Goal: Task Accomplishment & Management: Manage account settings

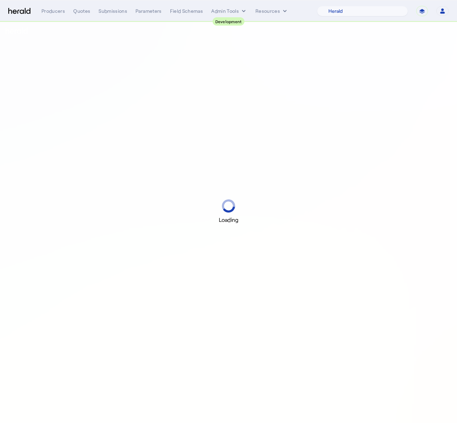
select select "pfm_2v8p_herald_api"
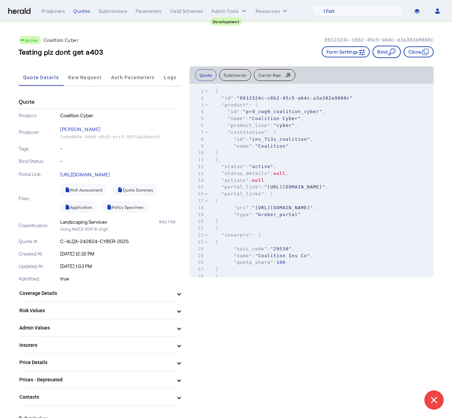
click at [93, 14] on div "Producers Quotes Submissions Parameters Field Schemas Admin Tools Resources" at bounding box center [176, 11] width 270 height 7
click at [83, 12] on div "Quotes" at bounding box center [81, 11] width 17 height 7
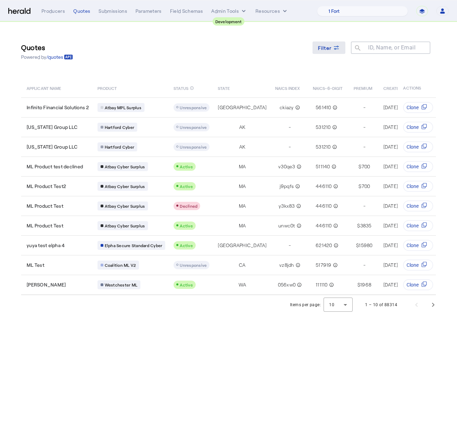
click at [325, 54] on span at bounding box center [328, 47] width 33 height 17
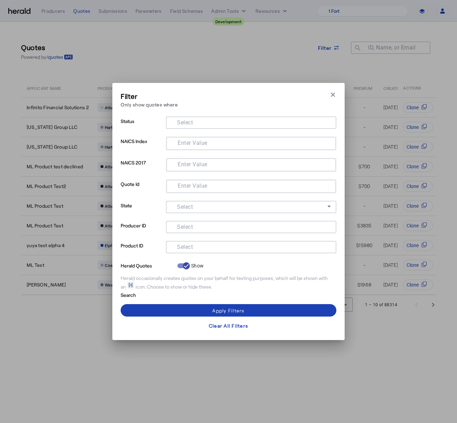
click at [177, 180] on div at bounding box center [251, 186] width 158 height 12
click at [176, 183] on input "Enter Value" at bounding box center [249, 185] width 155 height 8
type input "*"
click at [215, 248] on input "Select" at bounding box center [249, 246] width 156 height 8
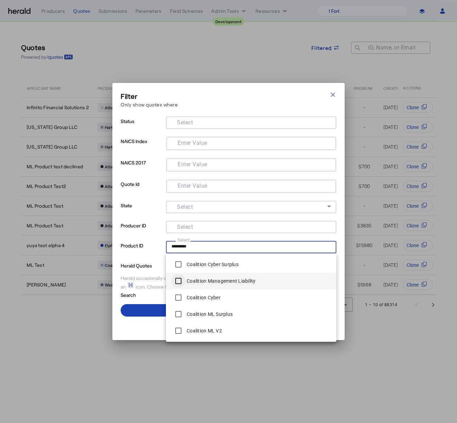
type input "*********"
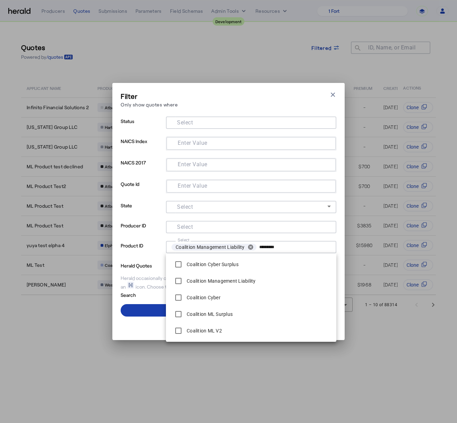
click at [142, 310] on span at bounding box center [229, 310] width 216 height 17
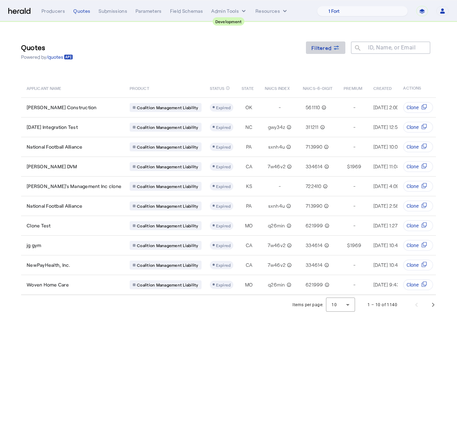
click at [321, 44] on span "Filtered" at bounding box center [321, 47] width 20 height 7
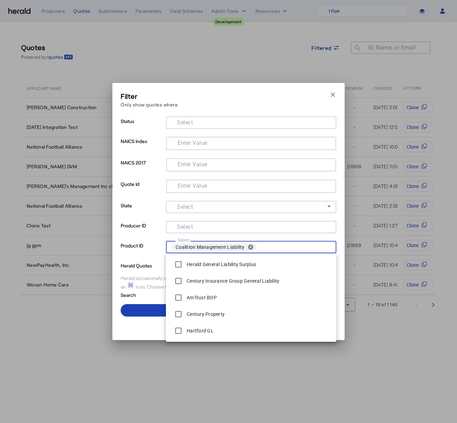
click at [312, 248] on input "Select" at bounding box center [293, 247] width 69 height 10
click at [256, 248] on button "cancel" at bounding box center [251, 247] width 12 height 6
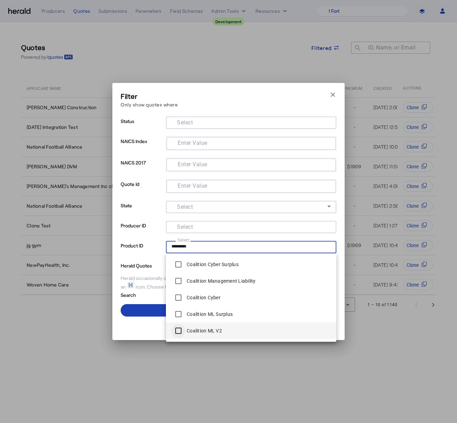
type input "*********"
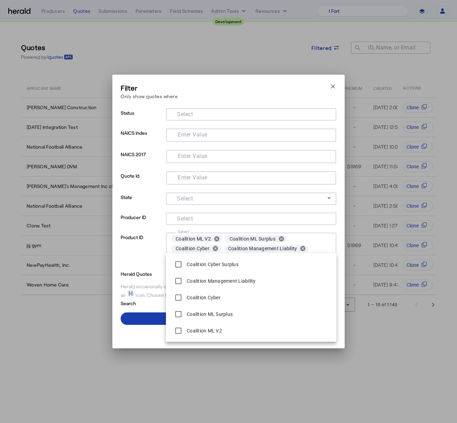
click at [142, 319] on span at bounding box center [229, 318] width 216 height 17
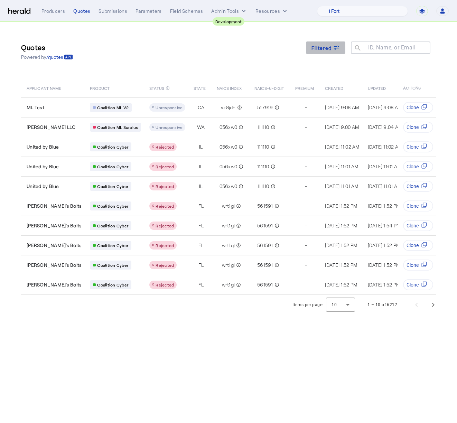
click at [323, 46] on span "Filtered" at bounding box center [321, 47] width 20 height 7
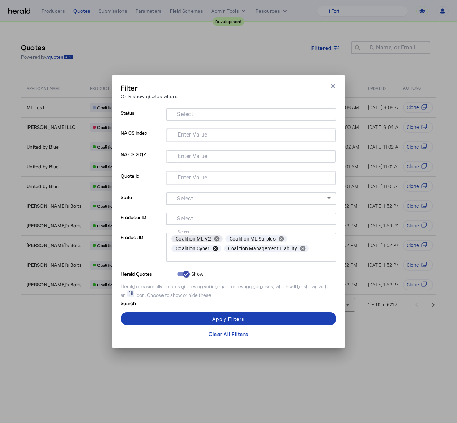
click at [214, 248] on button "cancel" at bounding box center [215, 248] width 12 height 6
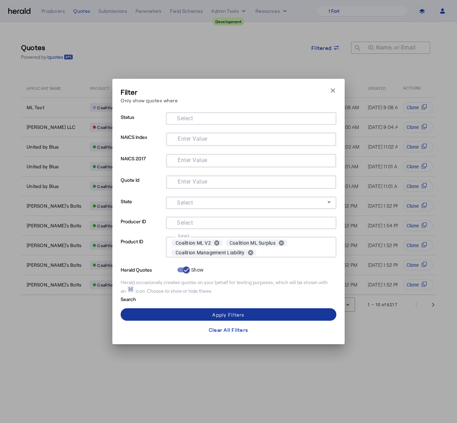
click at [235, 316] on div "Apply Filters" at bounding box center [228, 314] width 32 height 7
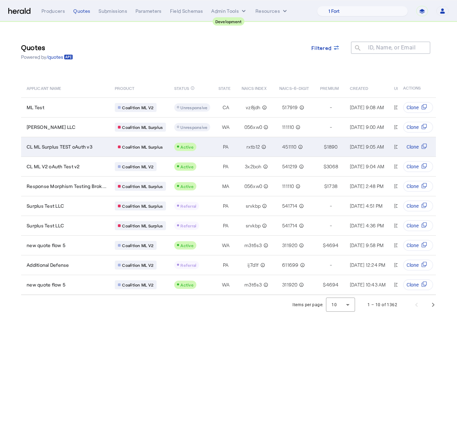
click at [78, 145] on span "CL ML Surplus TEST oAuth v3" at bounding box center [60, 146] width 66 height 7
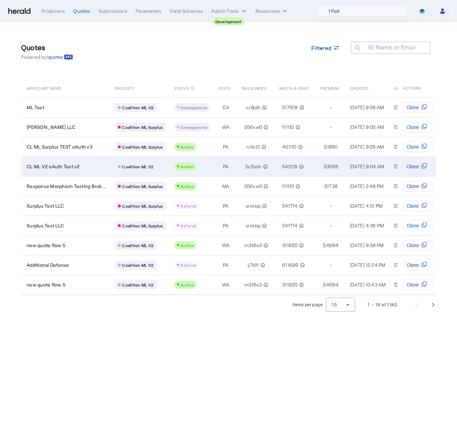
click at [87, 168] on div "CL ML V2 oAuth Test v2" at bounding box center [67, 166] width 80 height 7
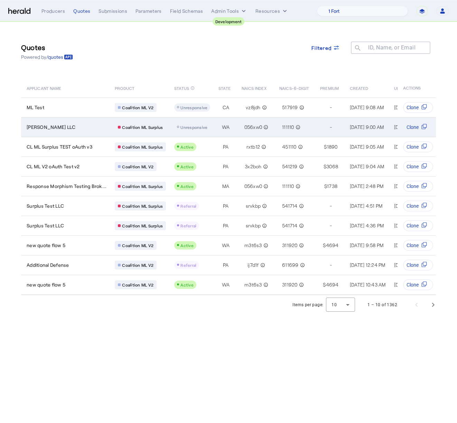
click at [87, 131] on td "Russel LLC" at bounding box center [65, 127] width 88 height 20
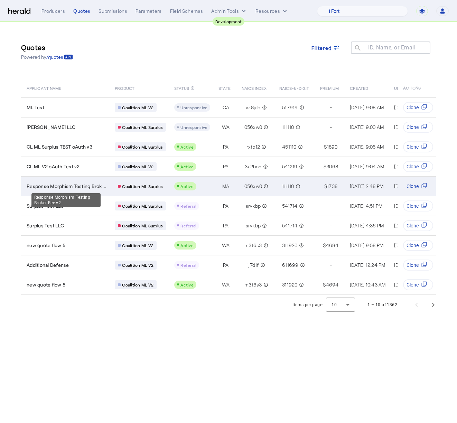
click at [91, 187] on span "Response Morphism Testing Brok..." at bounding box center [67, 186] width 80 height 7
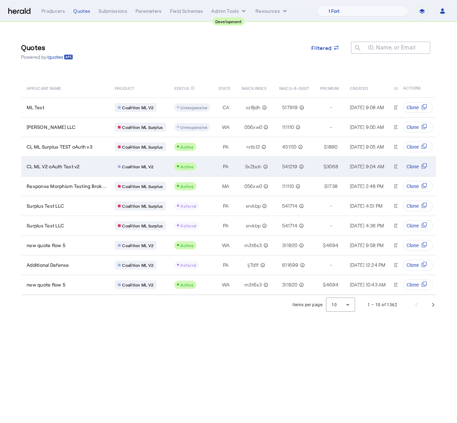
click at [79, 163] on span "CL ML V2 oAuth Test v2" at bounding box center [53, 166] width 53 height 7
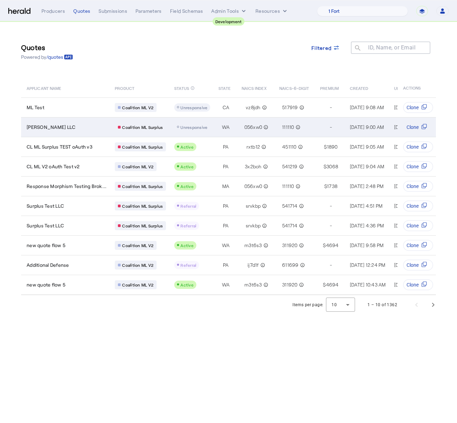
click at [76, 125] on div "Russel LLC" at bounding box center [67, 127] width 80 height 7
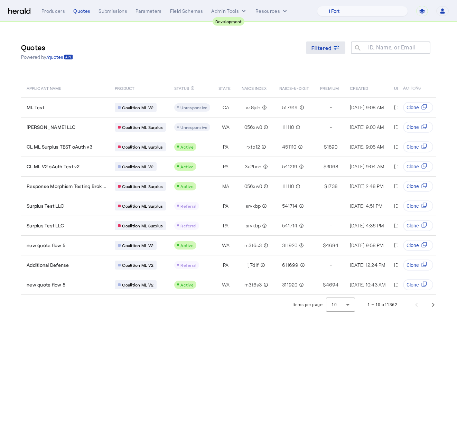
click at [314, 47] on span "Filtered" at bounding box center [321, 47] width 20 height 7
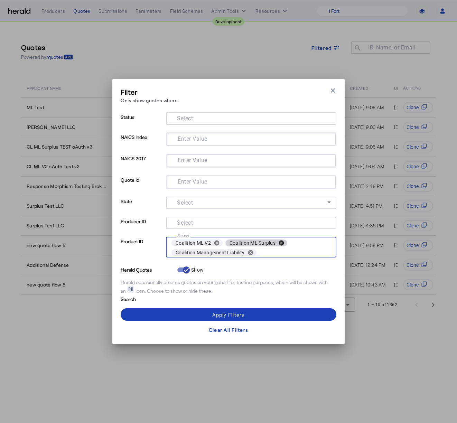
click at [281, 246] on button "cancel" at bounding box center [281, 243] width 12 height 6
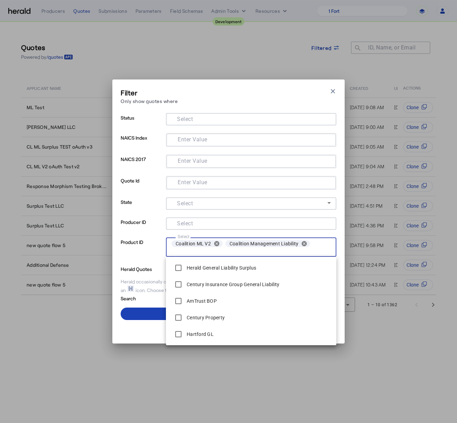
click at [274, 251] on input "Select" at bounding box center [250, 252] width 159 height 8
type input "****"
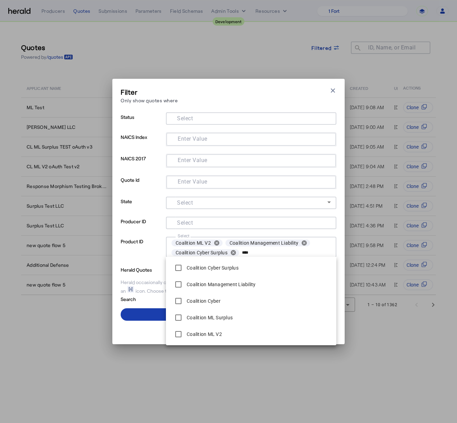
click at [148, 311] on span at bounding box center [229, 314] width 216 height 17
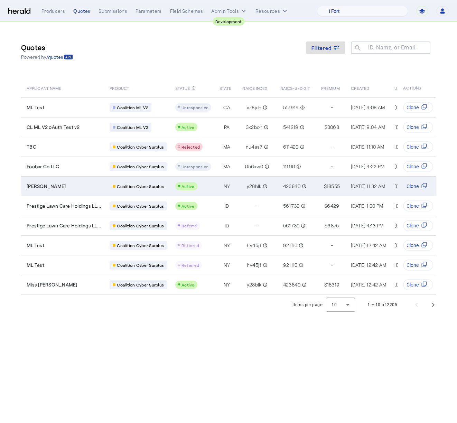
click at [72, 190] on td "Hubert Bednar" at bounding box center [62, 186] width 83 height 20
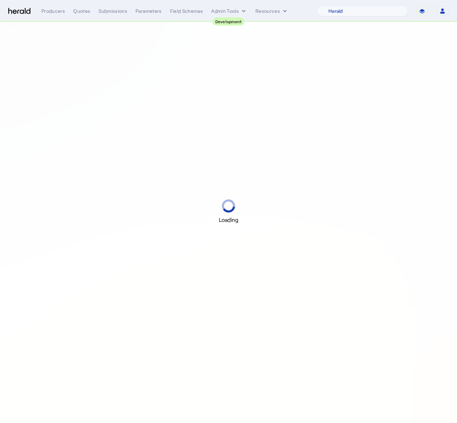
select select "pfm_2v8p_herald_api"
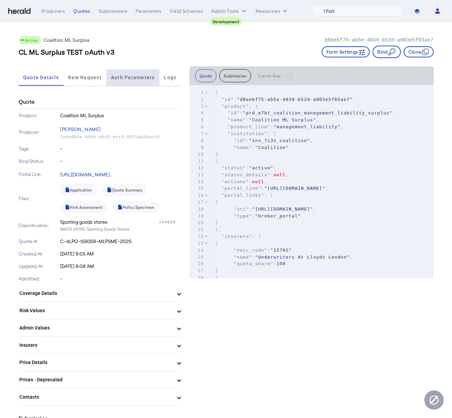
click at [137, 82] on span "Auth Parameters" at bounding box center [133, 77] width 44 height 17
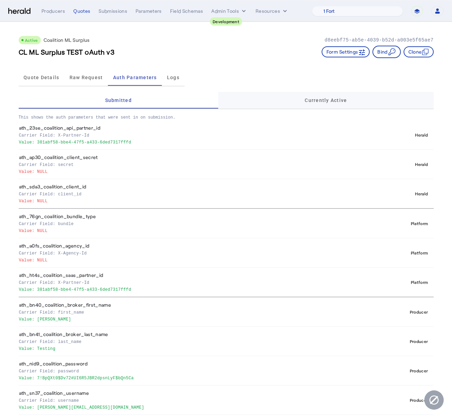
click at [336, 97] on span "Currently Active" at bounding box center [325, 100] width 42 height 17
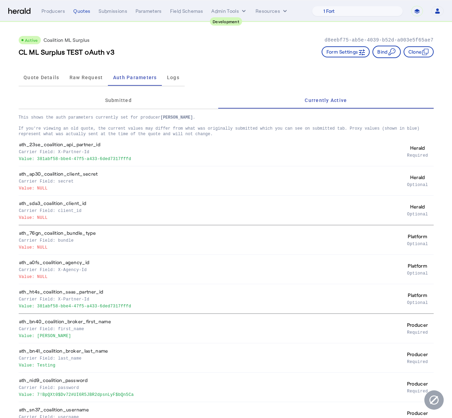
click at [190, 111] on p "This shows the auth parameters currently set for producer Misty Adamson . If yo…" at bounding box center [226, 123] width 415 height 28
click at [178, 101] on div "Submitted" at bounding box center [119, 100] width 200 height 17
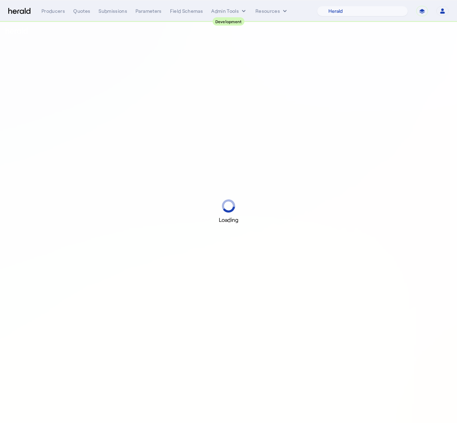
select select "pfm_2v8p_herald_api"
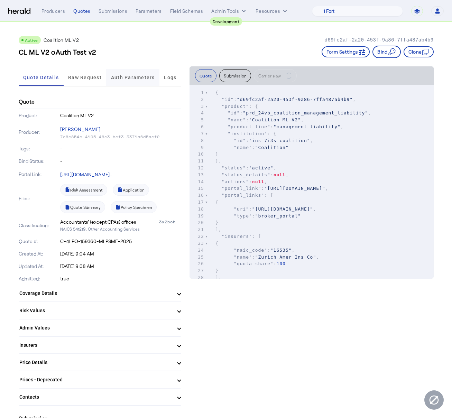
click at [115, 80] on span "Auth Parameters" at bounding box center [133, 77] width 44 height 5
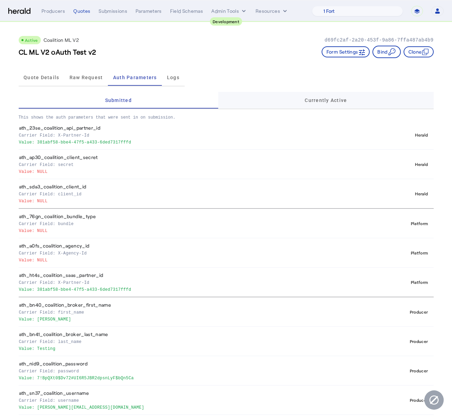
click at [289, 102] on div "Currently Active" at bounding box center [325, 100] width 215 height 17
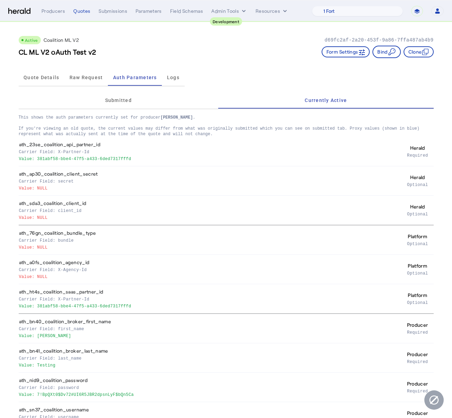
click at [178, 113] on p "This shows the auth parameters currently set for producer Misty Adamson . If yo…" at bounding box center [226, 123] width 415 height 28
click at [120, 105] on span "Submitted" at bounding box center [118, 100] width 27 height 17
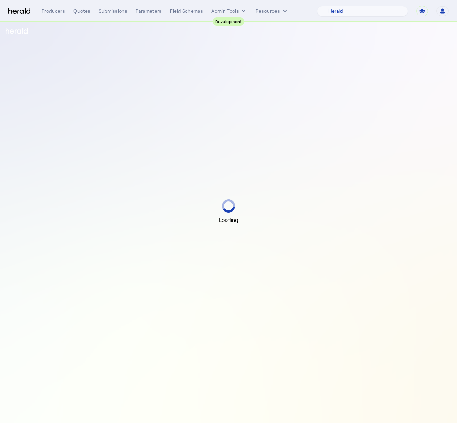
select select "pfm_2v8p_herald_api"
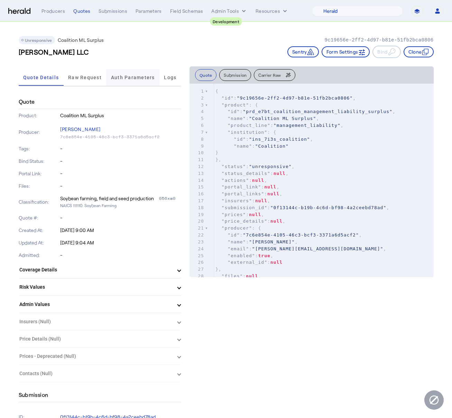
click at [136, 81] on span "Auth Parameters" at bounding box center [133, 77] width 44 height 17
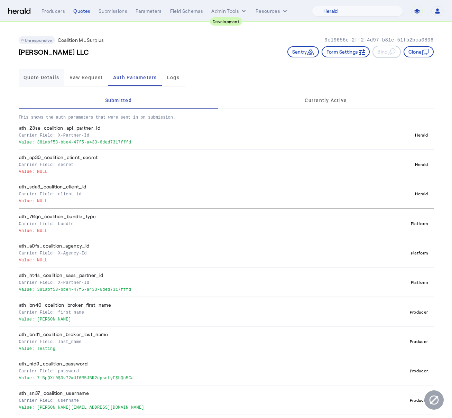
drag, startPoint x: 17, startPoint y: 75, endPoint x: 25, endPoint y: 75, distance: 7.9
click at [17, 75] on div "Unresponsive Coalition ML Surplus 9c19656e-2ff2-4d97-b81e-51fb2bca0806 Russel L…" at bounding box center [226, 234] width 442 height 425
click at [47, 76] on span "Quote Details" at bounding box center [41, 77] width 36 height 5
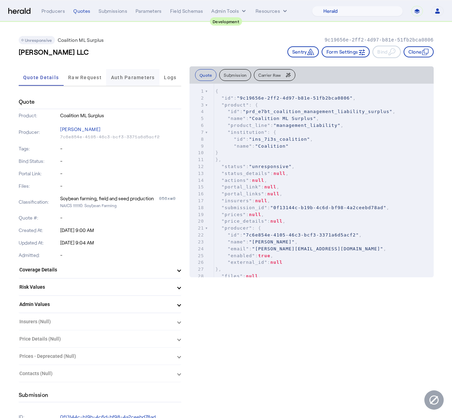
click at [121, 78] on span "Auth Parameters" at bounding box center [133, 77] width 44 height 5
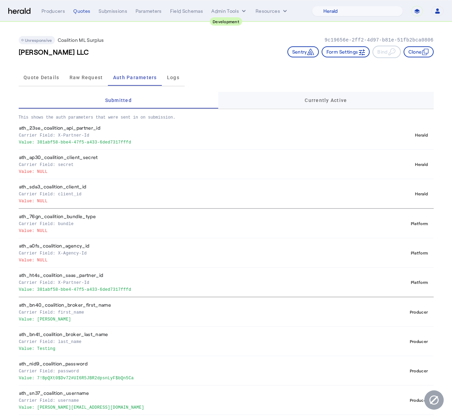
click at [277, 105] on div "Currently Active" at bounding box center [325, 100] width 215 height 17
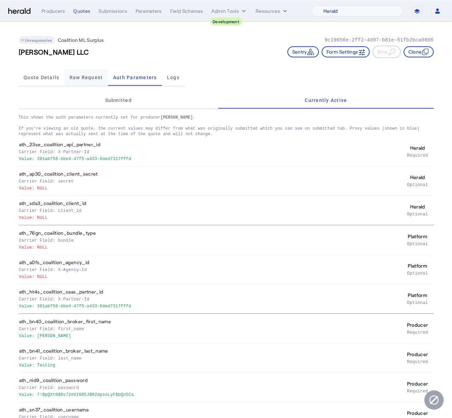
click at [67, 83] on div "Raw Request" at bounding box center [86, 77] width 44 height 17
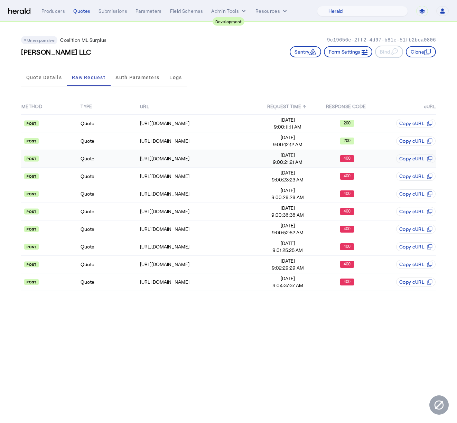
click at [131, 164] on td "Quote" at bounding box center [109, 159] width 59 height 18
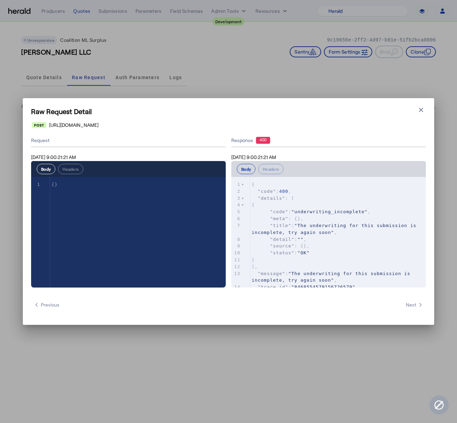
click at [415, 110] on h1 "Raw Request Detail" at bounding box center [228, 111] width 395 height 10
click at [419, 109] on icon "button" at bounding box center [420, 109] width 7 height 7
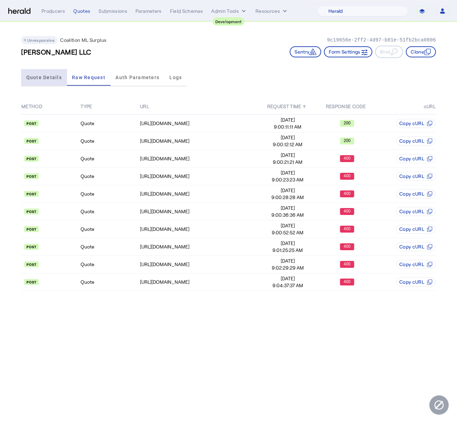
click at [48, 69] on span "Quote Details" at bounding box center [44, 77] width 36 height 17
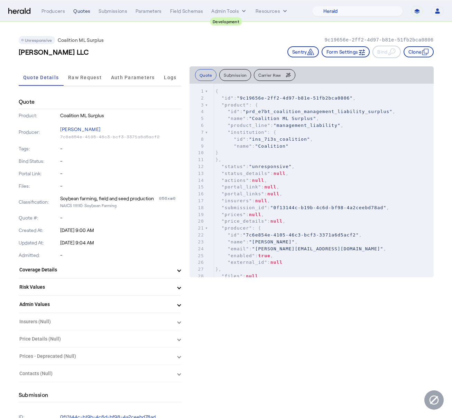
click at [79, 13] on div "Quotes" at bounding box center [81, 11] width 17 height 7
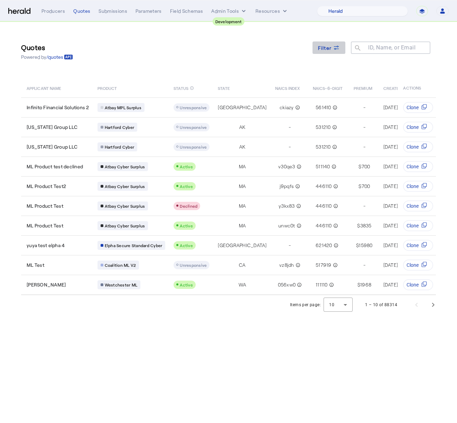
click at [334, 51] on span at bounding box center [328, 47] width 33 height 17
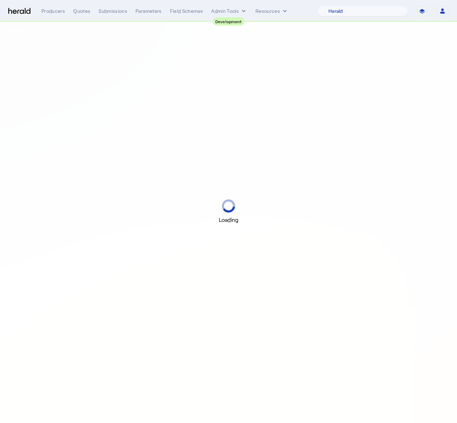
select select "pfm_2v8p_herald_api"
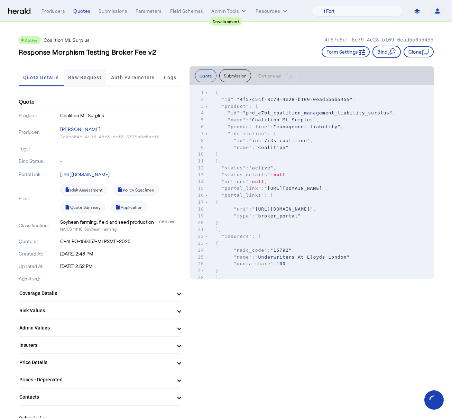
click at [93, 76] on span "Raw Request" at bounding box center [85, 77] width 34 height 5
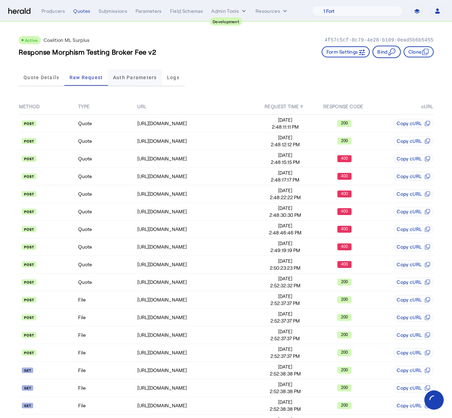
click at [144, 80] on span "Auth Parameters" at bounding box center [135, 77] width 44 height 17
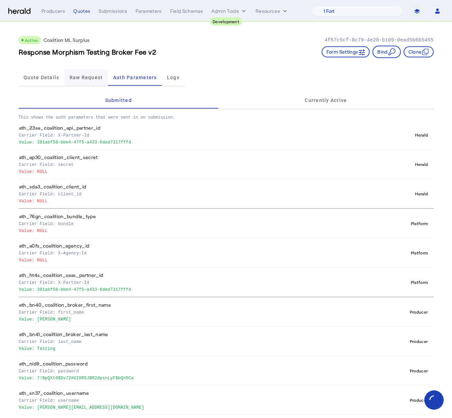
click at [91, 84] on span "Raw Request" at bounding box center [86, 77] width 34 height 17
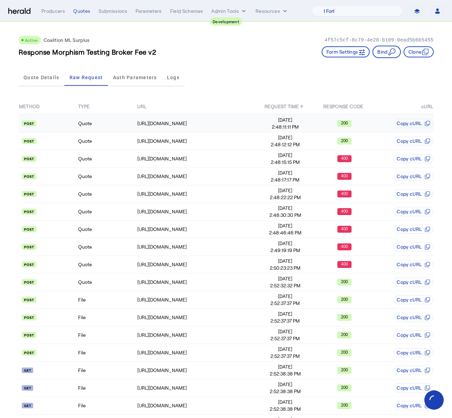
click at [64, 122] on api-badge at bounding box center [48, 123] width 58 height 7
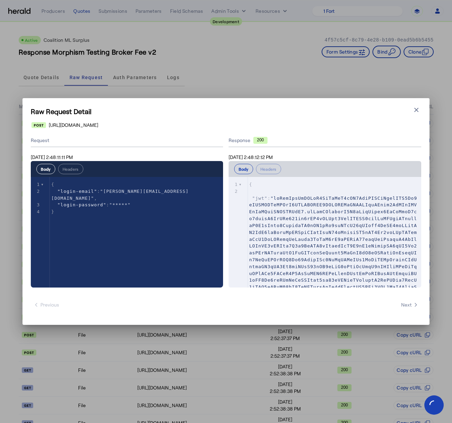
click at [395, 106] on h1 "Raw Request Detail" at bounding box center [226, 111] width 390 height 10
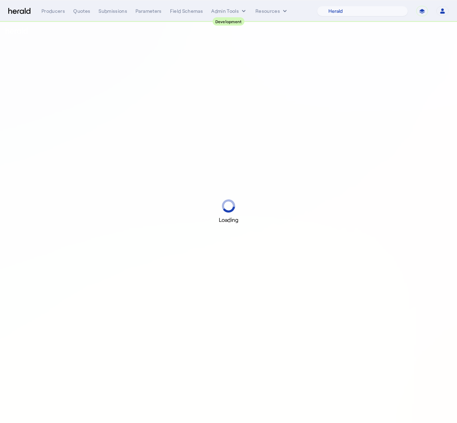
select select "pfm_2v8p_herald_api"
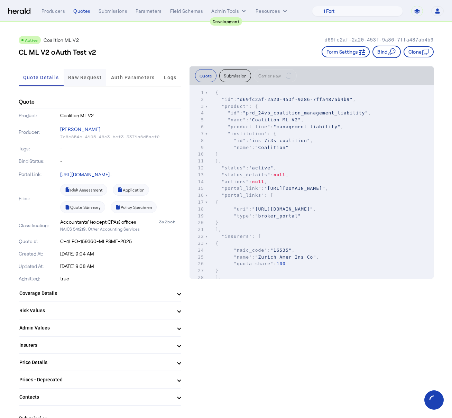
click at [90, 76] on span "Raw Request" at bounding box center [85, 77] width 34 height 5
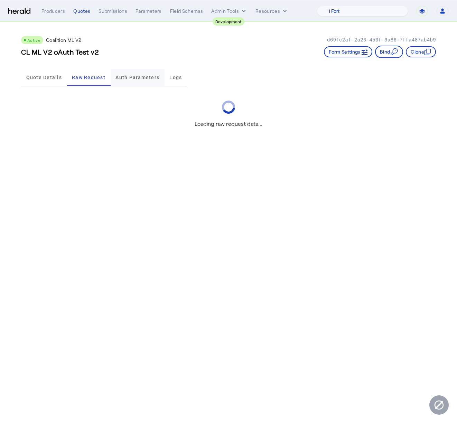
click at [127, 79] on span "Auth Parameters" at bounding box center [137, 77] width 44 height 5
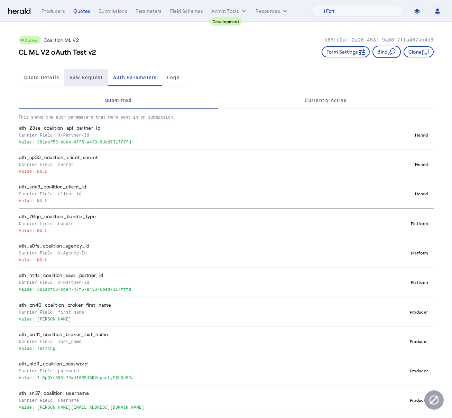
click at [85, 79] on span "Raw Request" at bounding box center [86, 77] width 34 height 5
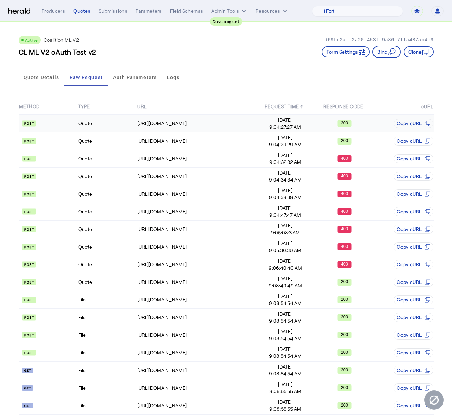
click at [75, 126] on api-badge at bounding box center [48, 123] width 58 height 7
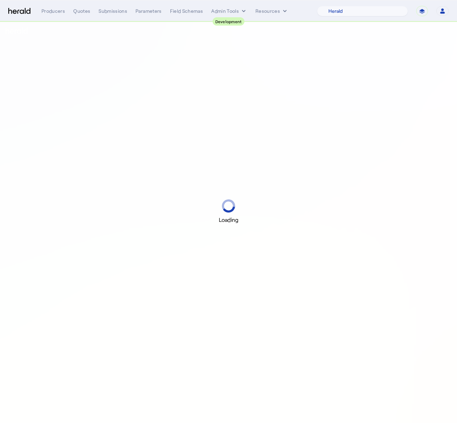
select select "pfm_2v8p_herald_api"
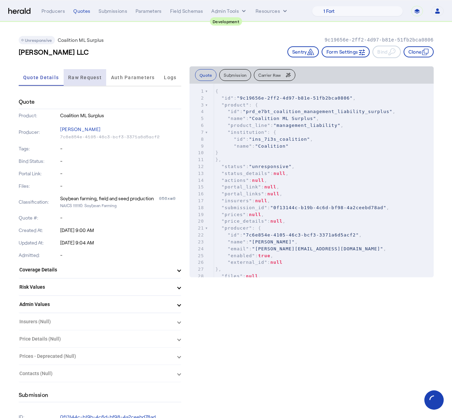
click at [93, 80] on span "Raw Request" at bounding box center [85, 77] width 34 height 17
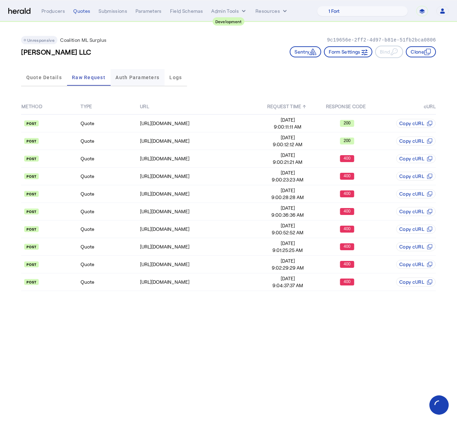
click at [125, 78] on span "Auth Parameters" at bounding box center [137, 77] width 44 height 5
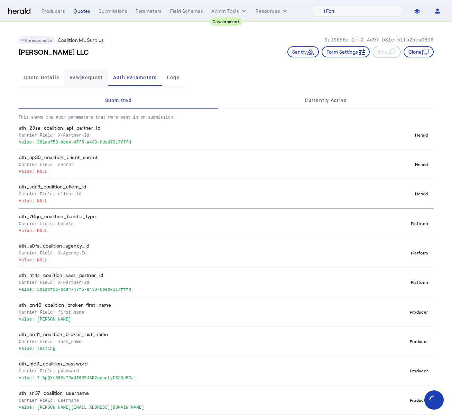
click at [83, 76] on span "Raw Request" at bounding box center [86, 77] width 34 height 5
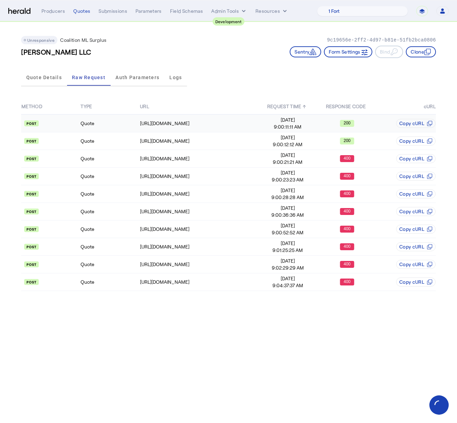
click at [85, 122] on td "Quote" at bounding box center [109, 123] width 59 height 18
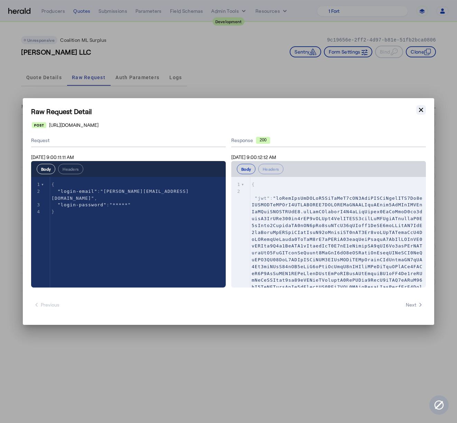
click at [419, 108] on icon "button" at bounding box center [420, 109] width 7 height 7
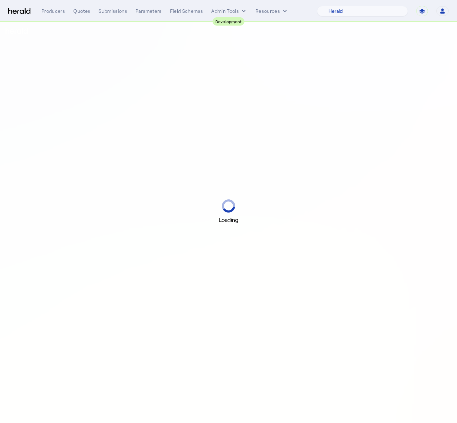
select select "pfm_2v8p_herald_api"
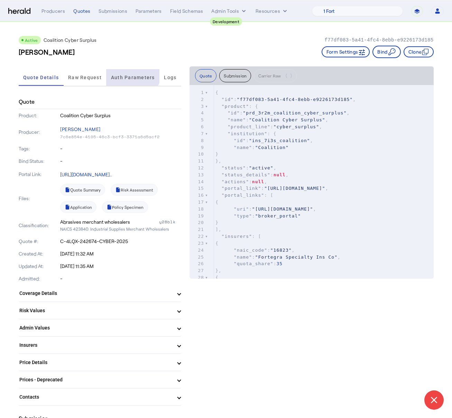
click at [128, 69] on span "Auth Parameters" at bounding box center [133, 77] width 44 height 17
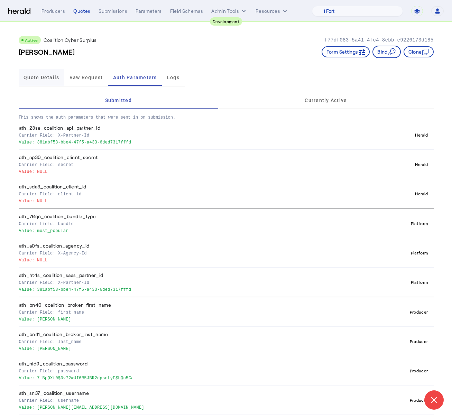
click at [49, 74] on span "Quote Details" at bounding box center [41, 77] width 36 height 17
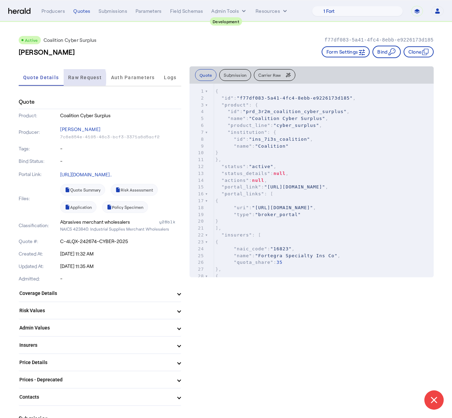
click at [78, 78] on span "Raw Request" at bounding box center [85, 77] width 34 height 5
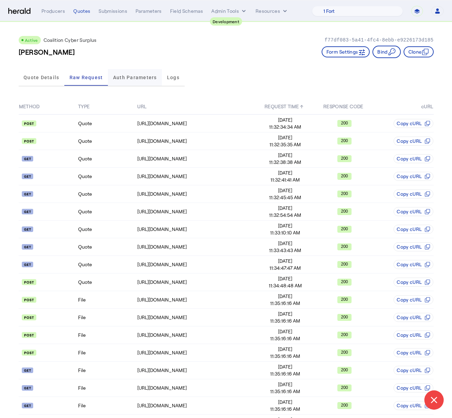
click at [128, 78] on span "Auth Parameters" at bounding box center [135, 77] width 44 height 5
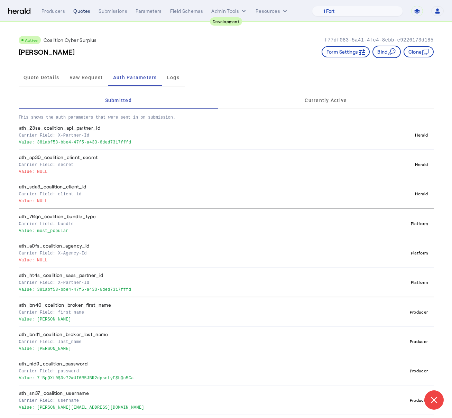
click at [81, 11] on div "Quotes" at bounding box center [81, 11] width 17 height 7
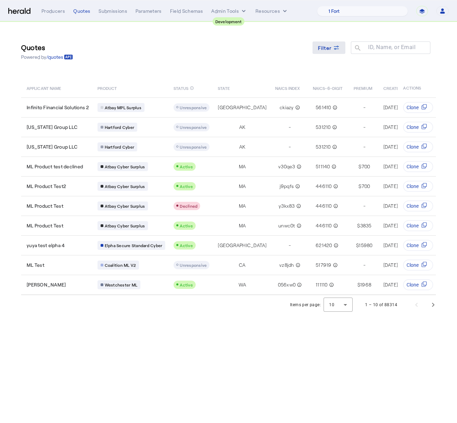
click at [317, 52] on span at bounding box center [328, 47] width 33 height 17
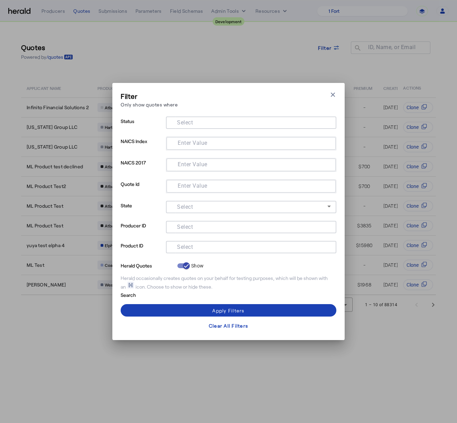
click at [191, 246] on mat-label "Select" at bounding box center [185, 247] width 16 height 7
click at [191, 246] on input "Select" at bounding box center [249, 246] width 156 height 8
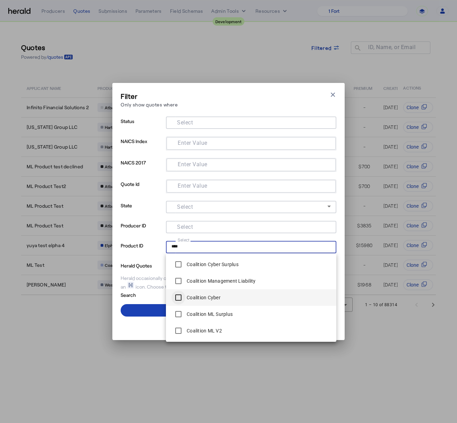
type input "****"
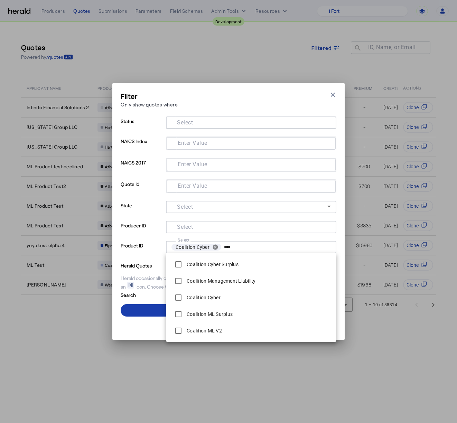
click at [157, 309] on span at bounding box center [229, 310] width 216 height 17
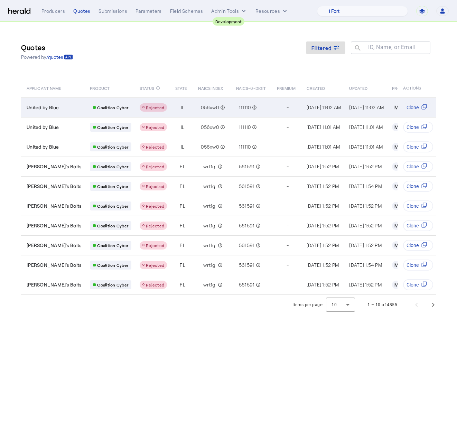
click at [84, 115] on td "Coalition Cyber" at bounding box center [109, 107] width 50 height 20
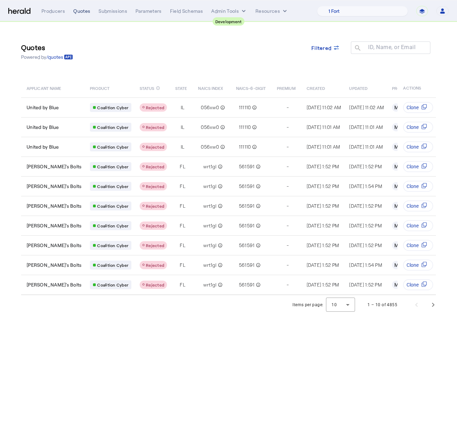
click at [75, 11] on div "Quotes" at bounding box center [81, 11] width 17 height 7
click at [363, 43] on input "ID, Name, or Email" at bounding box center [393, 47] width 62 height 8
click at [323, 50] on span "Filtered" at bounding box center [321, 47] width 20 height 7
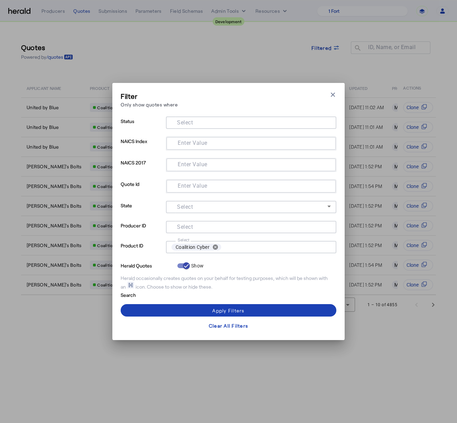
click at [205, 120] on input "Select" at bounding box center [249, 122] width 156 height 8
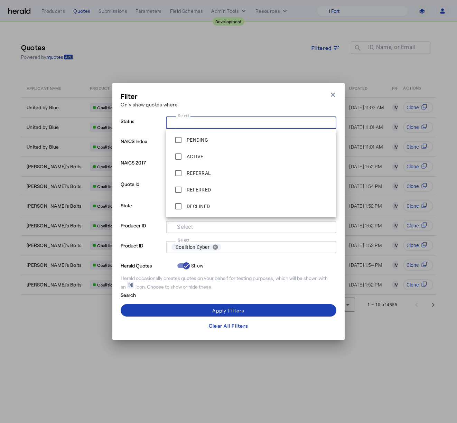
drag, startPoint x: 187, startPoint y: 236, endPoint x: 189, endPoint y: 231, distance: 5.3
click at [188, 236] on div at bounding box center [251, 237] width 170 height 8
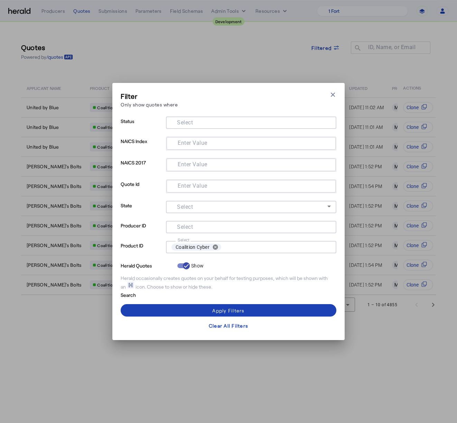
click at [190, 230] on div at bounding box center [250, 227] width 159 height 12
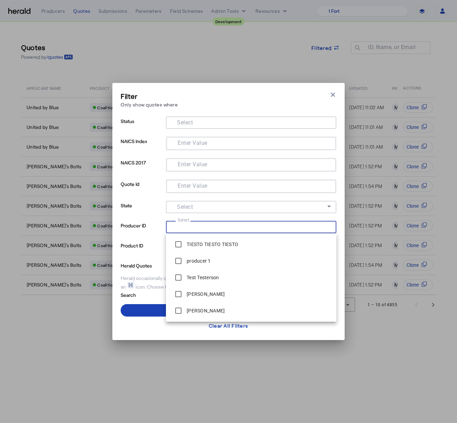
click at [192, 204] on mat-label "Select" at bounding box center [185, 206] width 16 height 7
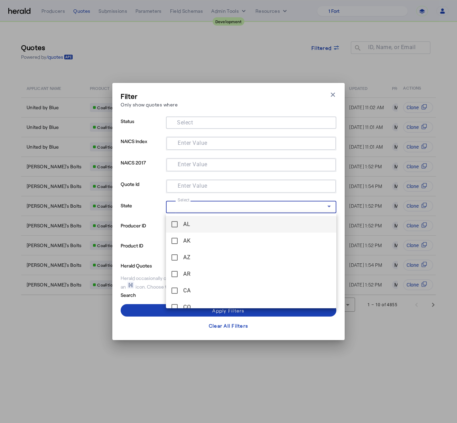
click at [196, 188] on div at bounding box center [228, 211] width 457 height 423
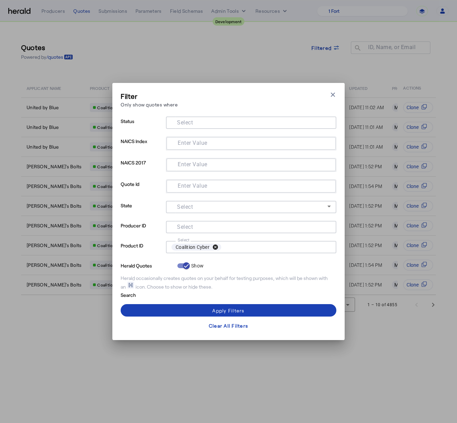
click at [214, 246] on button "cancel" at bounding box center [215, 247] width 12 height 6
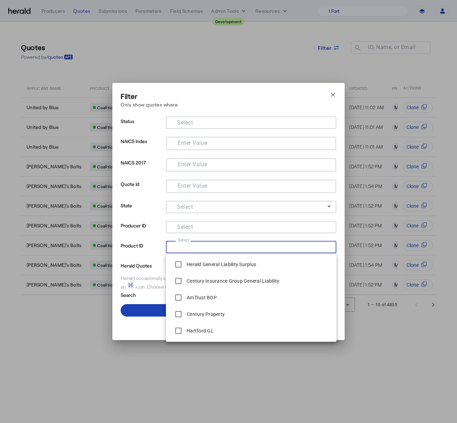
click at [212, 249] on input "Select" at bounding box center [249, 246] width 156 height 8
type input "****"
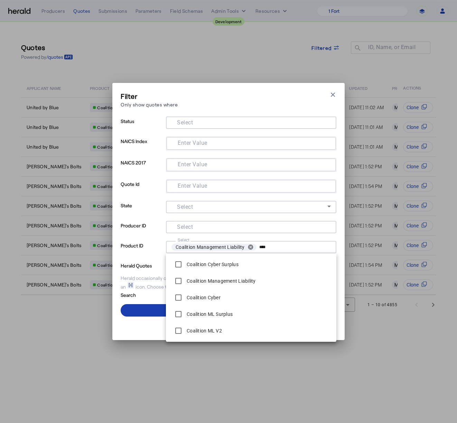
click at [140, 308] on span at bounding box center [229, 310] width 216 height 17
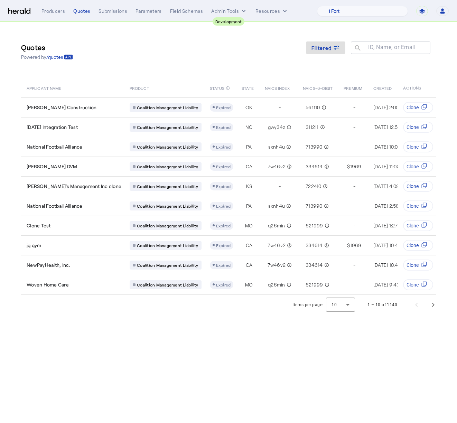
click at [335, 57] on div "Filtered" at bounding box center [325, 51] width 39 height 20
click at [333, 52] on span at bounding box center [325, 47] width 39 height 17
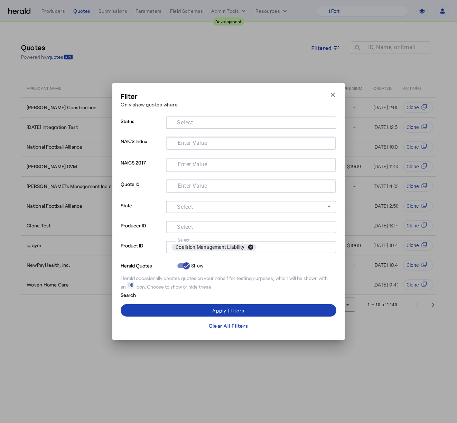
click at [251, 244] on button "cancel" at bounding box center [251, 247] width 12 height 6
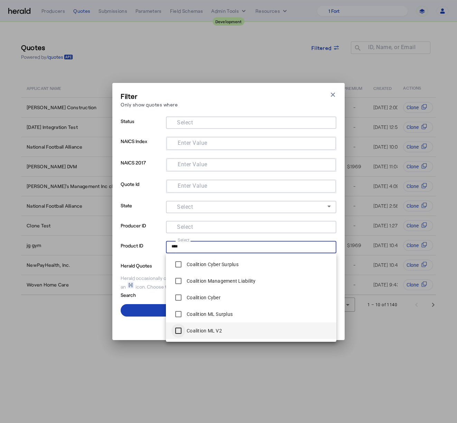
type input "****"
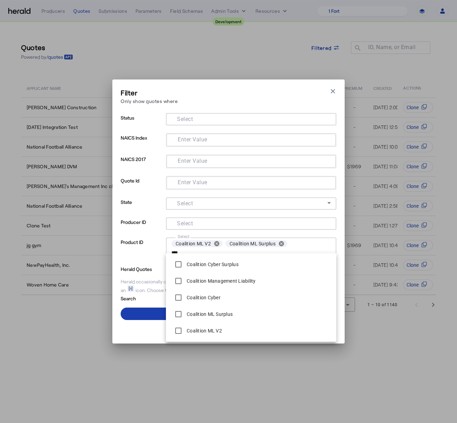
click at [156, 314] on span at bounding box center [229, 313] width 216 height 17
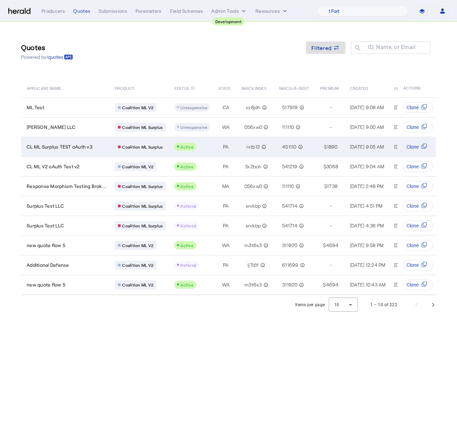
click at [97, 146] on div "CL ML Surplus TEST oAuth v3" at bounding box center [67, 146] width 80 height 7
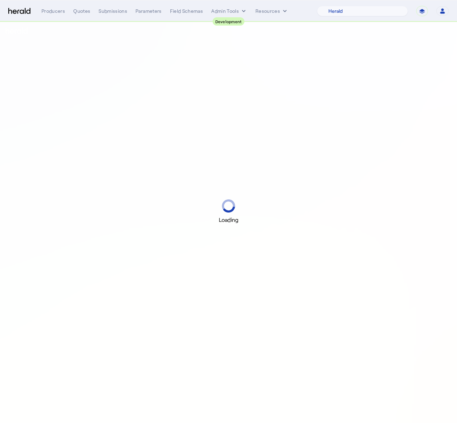
select select "pfm_2v8p_herald_api"
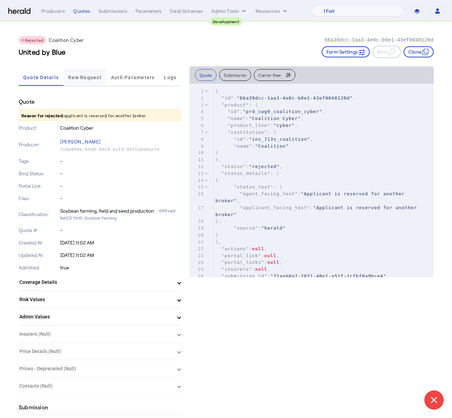
click at [87, 78] on span "Raw Request" at bounding box center [85, 77] width 34 height 5
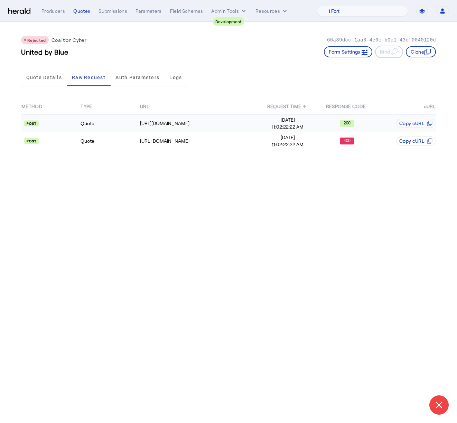
click at [109, 131] on td "Quote" at bounding box center [109, 123] width 59 height 18
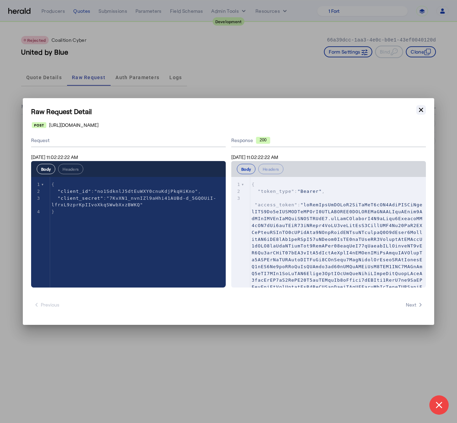
click at [417, 113] on button "Close modal" at bounding box center [421, 110] width 10 height 10
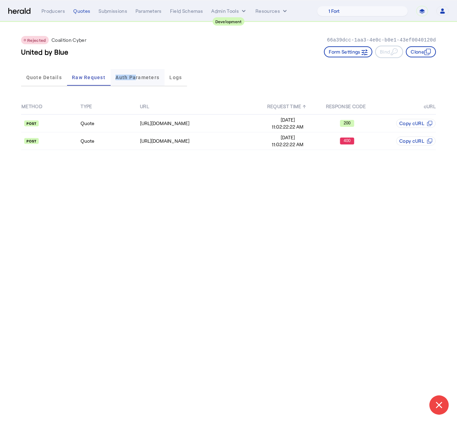
click at [134, 76] on span "Auth Parameters" at bounding box center [137, 77] width 44 height 17
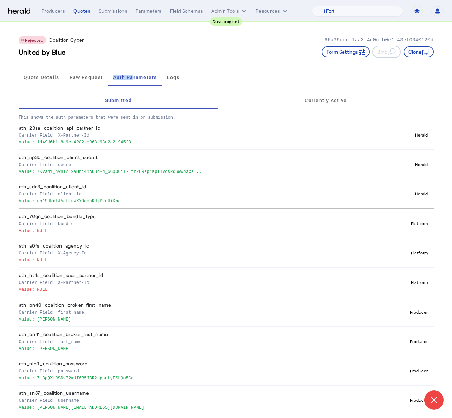
drag, startPoint x: 139, startPoint y: 141, endPoint x: 40, endPoint y: 143, distance: 98.8
click at [40, 143] on p "Value: 1d49d6b1-8c9c-4282-b968-93d2e21945f3" at bounding box center [197, 141] width 357 height 7
copy p "1d49d6b1-8c9c-4282-b968-93d2e21945f3"
click at [177, 164] on p "Carrier Field: secret" at bounding box center [197, 164] width 357 height 7
click at [236, 163] on p "Carrier Field: secret" at bounding box center [197, 164] width 357 height 7
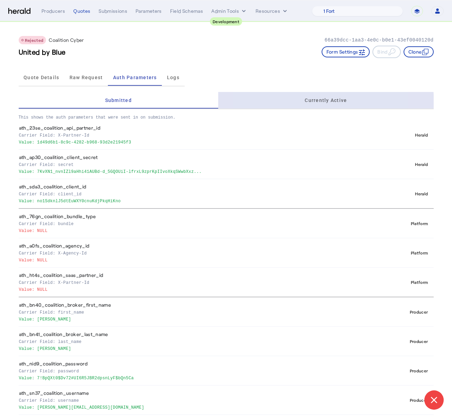
click at [293, 103] on div "Currently Active" at bounding box center [325, 100] width 215 height 17
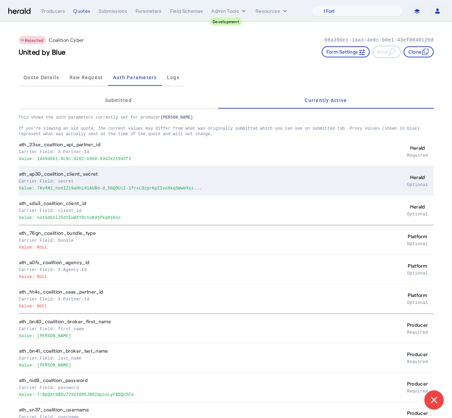
click at [152, 183] on p "Carrier Field: secret" at bounding box center [195, 180] width 352 height 7
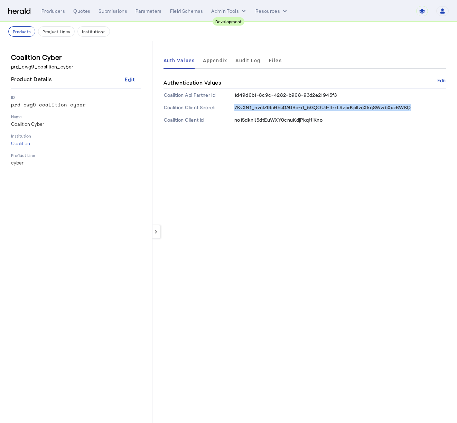
drag, startPoint x: 415, startPoint y: 106, endPoint x: 235, endPoint y: 108, distance: 180.0
click at [235, 108] on td "7KvXN1_nvnIZl9aHhi41AUBd-d_5GQOUiI-lfrxL9zprKpIIvoXkqSWwbXxzBWKQ" at bounding box center [340, 107] width 212 height 12
copy span "7KvXN1_nvnIZl9aHhi41AUBd-d_5GQOUiI-lfrxL9zprKpIIvoXkqSWwbXxzBWKQ"
click at [284, 118] on span "no1SdknlJ5dtEuWXY0cnuKdjPkqHiKno" at bounding box center [278, 120] width 88 height 6
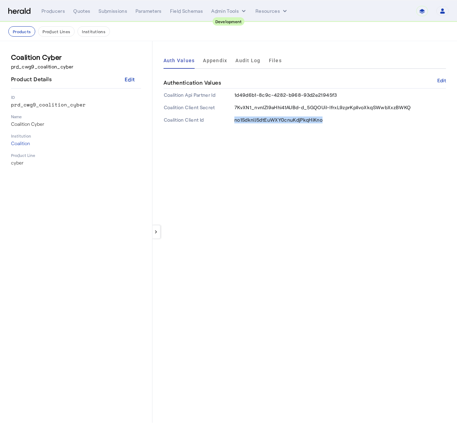
click at [284, 118] on span "no1SdknlJ5dtEuWXY0cnuKdjPkqHiKno" at bounding box center [278, 120] width 88 height 6
copy span "no1SdknlJ5dtEuWXY0cnuKdjPkqHiKno"
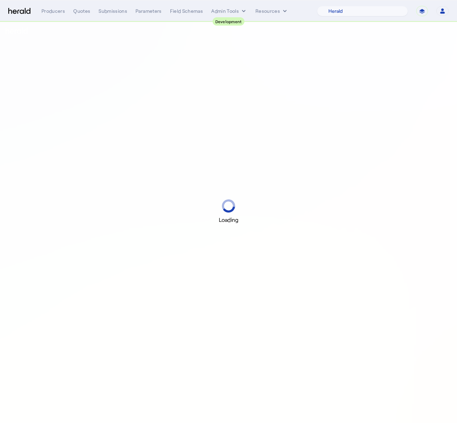
select select "pfm_2v8p_herald_api"
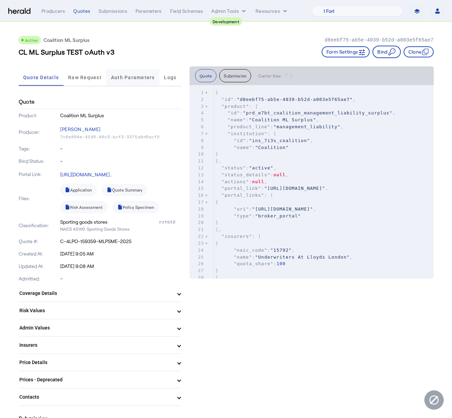
click at [132, 79] on span "Auth Parameters" at bounding box center [133, 77] width 44 height 5
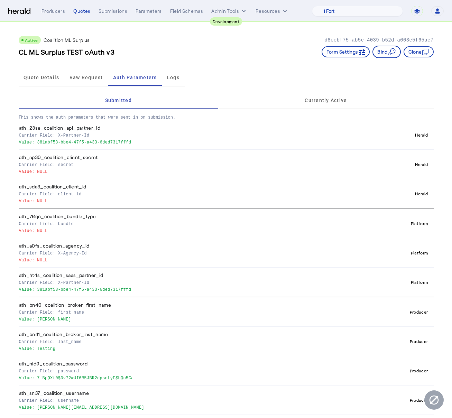
click at [163, 166] on p "Carrier Field: secret" at bounding box center [187, 164] width 336 height 7
click at [310, 99] on span "Currently Active" at bounding box center [325, 100] width 42 height 5
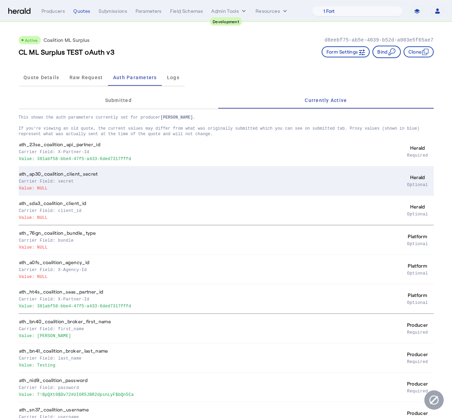
click at [88, 177] on p "Carrier Field: secret" at bounding box center [184, 180] width 331 height 7
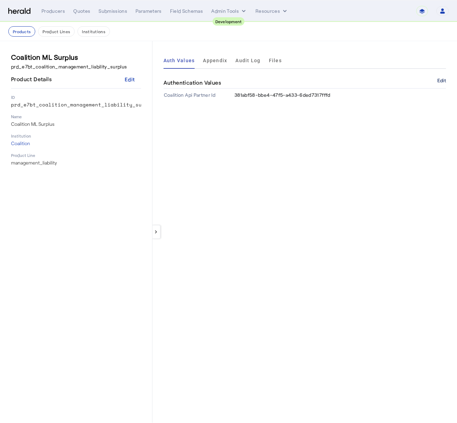
click at [439, 80] on button "Edit" at bounding box center [441, 80] width 9 height 4
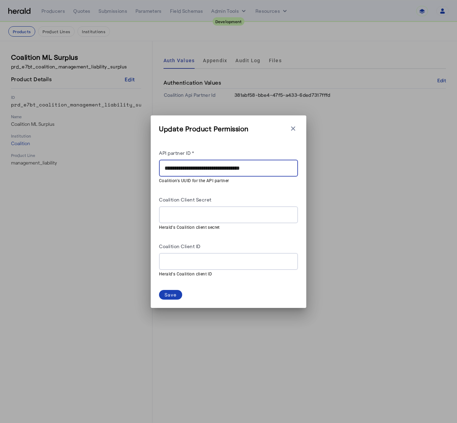
drag, startPoint x: 274, startPoint y: 168, endPoint x: 129, endPoint y: 162, distance: 145.9
click at [129, 162] on div "**********" at bounding box center [228, 211] width 457 height 423
paste input "text"
type input "**********"
click at [166, 219] on div at bounding box center [228, 214] width 128 height 17
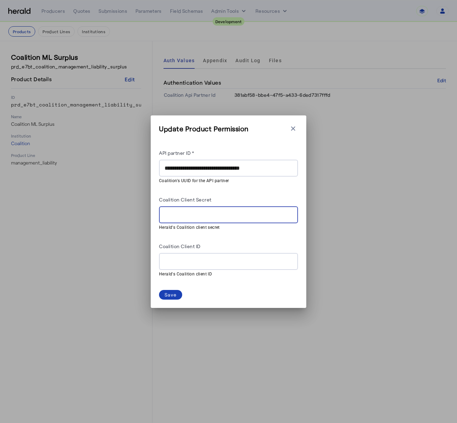
paste input "**********"
type input "**********"
click at [184, 257] on input "Coalition Client ID" at bounding box center [228, 261] width 128 height 8
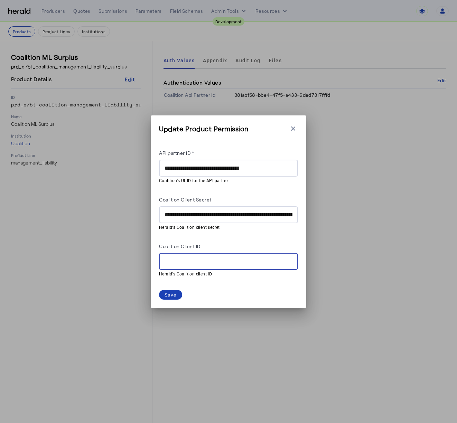
paste input "**********"
type input "**********"
click at [166, 294] on div "Save" at bounding box center [170, 294] width 12 height 7
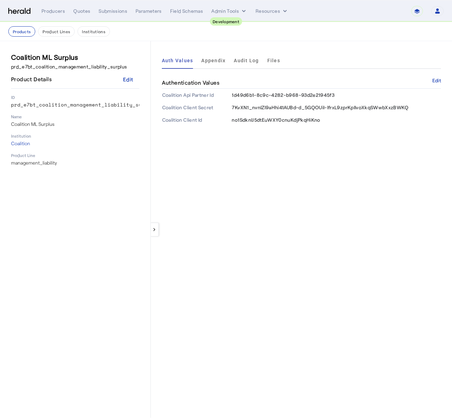
select select "pfm_2v8p_herald_api"
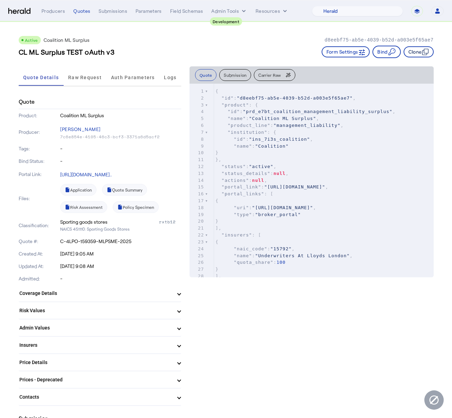
click at [418, 50] on button "Clone" at bounding box center [418, 51] width 30 height 11
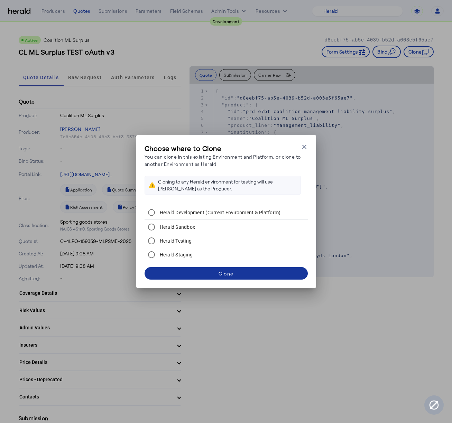
click at [216, 277] on span at bounding box center [225, 273] width 163 height 17
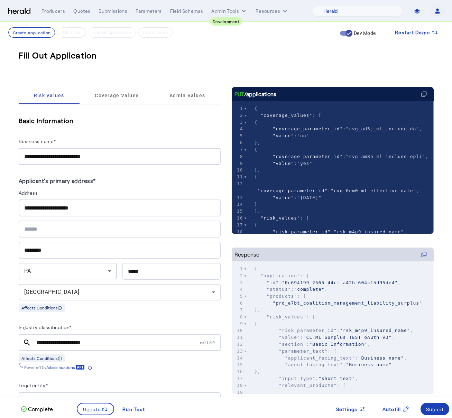
click at [115, 157] on input "**********" at bounding box center [119, 156] width 191 height 8
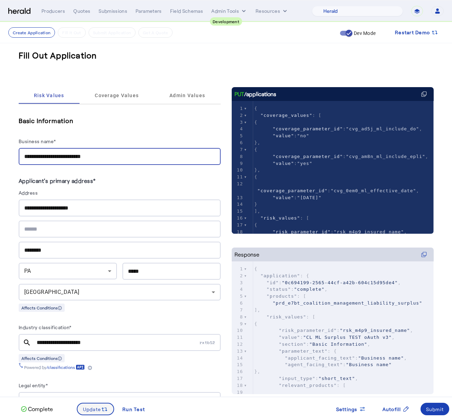
type input "**********"
click at [96, 408] on span "Update" at bounding box center [92, 408] width 18 height 7
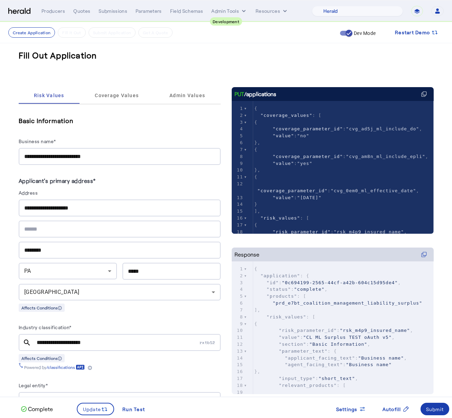
click at [437, 410] on div "Submit" at bounding box center [435, 408] width 18 height 7
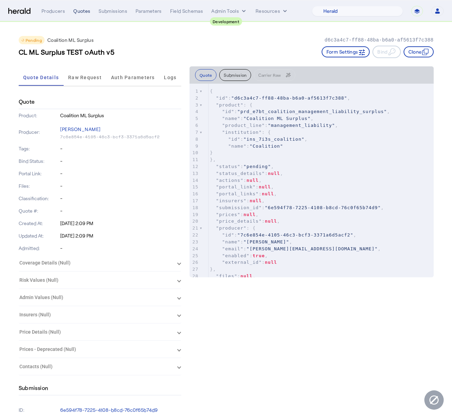
click at [76, 10] on div "Quotes" at bounding box center [81, 11] width 17 height 7
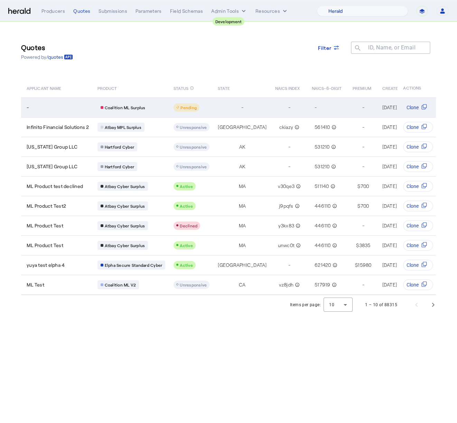
click at [161, 104] on div "Coalition ML Surplus" at bounding box center [131, 107] width 68 height 9
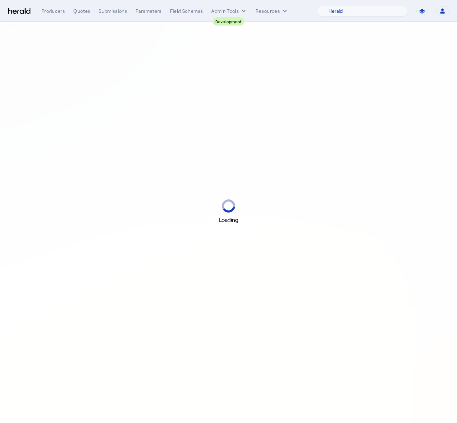
select select "pfm_2v8p_herald_api"
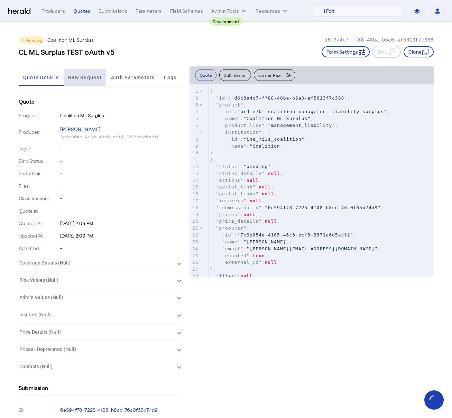
click at [96, 77] on span "Raw Request" at bounding box center [85, 77] width 34 height 5
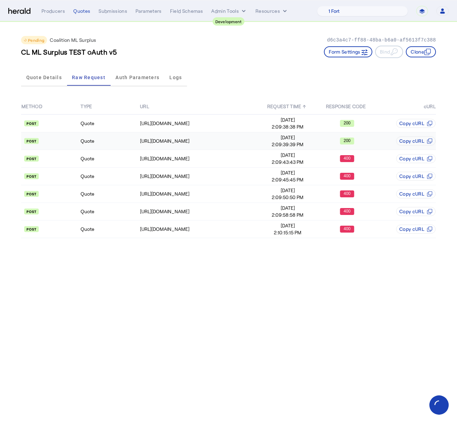
click at [114, 136] on td "Quote" at bounding box center [109, 141] width 59 height 18
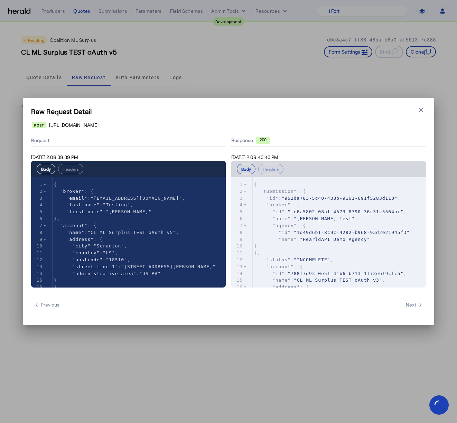
click at [435, 106] on div "Raw Request Detail Close modal [URL][DOMAIN_NAME] Request [DATE] 2:09:39:39 PM …" at bounding box center [228, 211] width 457 height 423
click at [421, 111] on icon "button" at bounding box center [420, 109] width 7 height 7
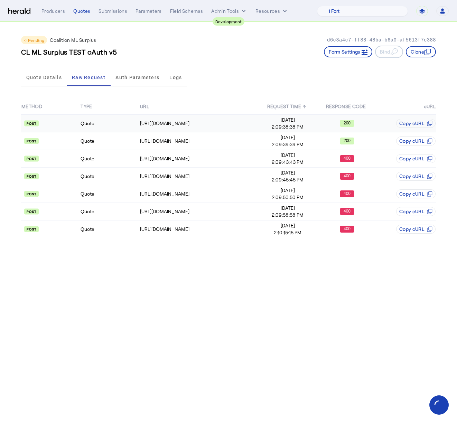
click at [114, 126] on td "Quote" at bounding box center [109, 123] width 59 height 18
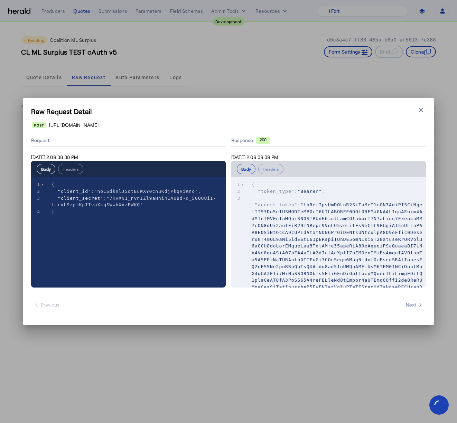
click at [435, 117] on div "Raw Request Detail Close modal https://distribution-api.demo.1nine.net/v2/oauth…" at bounding box center [228, 211] width 457 height 423
click at [417, 111] on icon "button" at bounding box center [420, 109] width 7 height 7
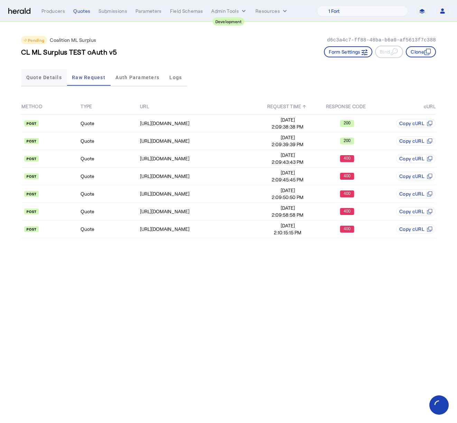
click at [41, 79] on span "Quote Details" at bounding box center [44, 77] width 36 height 5
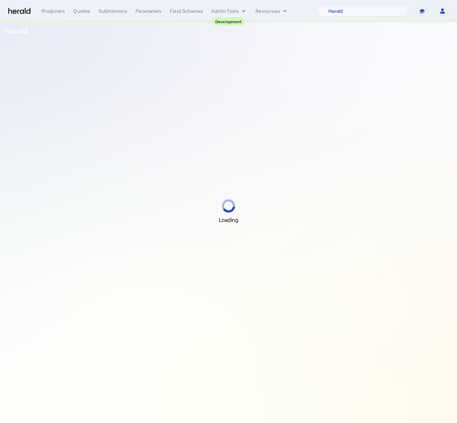
select select "pfm_2v8p_herald_api"
